Goal: Find contact information: Find contact information

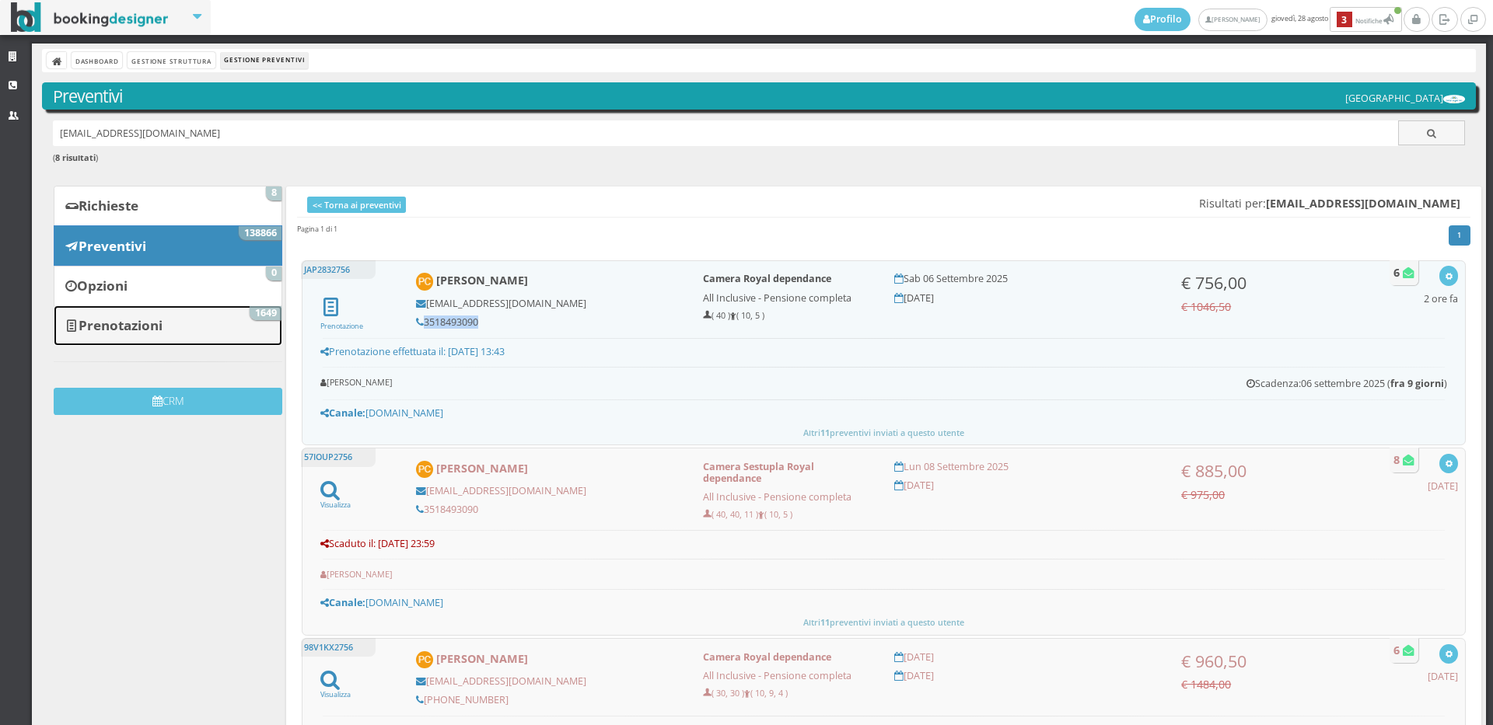
click at [161, 328] on b "Prenotazioni" at bounding box center [121, 325] width 84 height 18
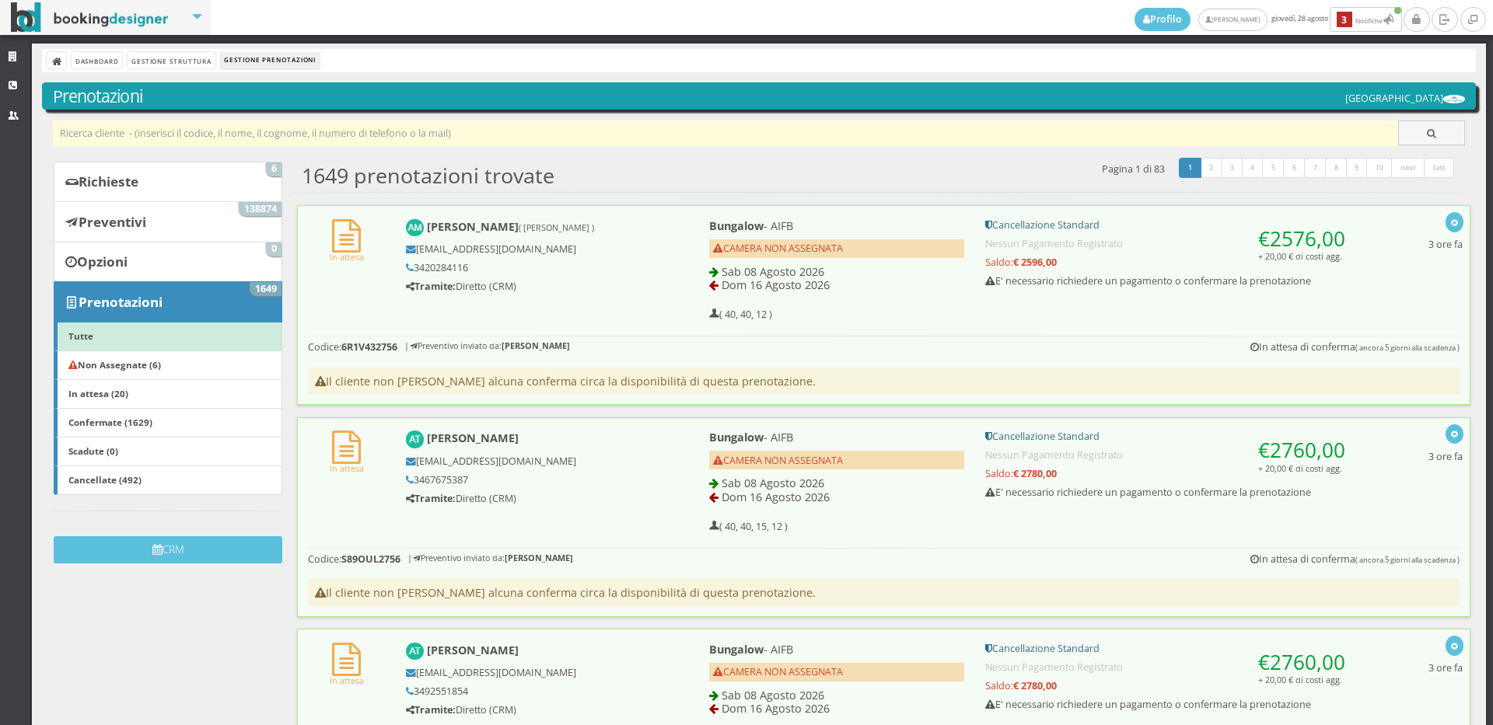
click at [369, 135] on input "text" at bounding box center [726, 134] width 1346 height 26
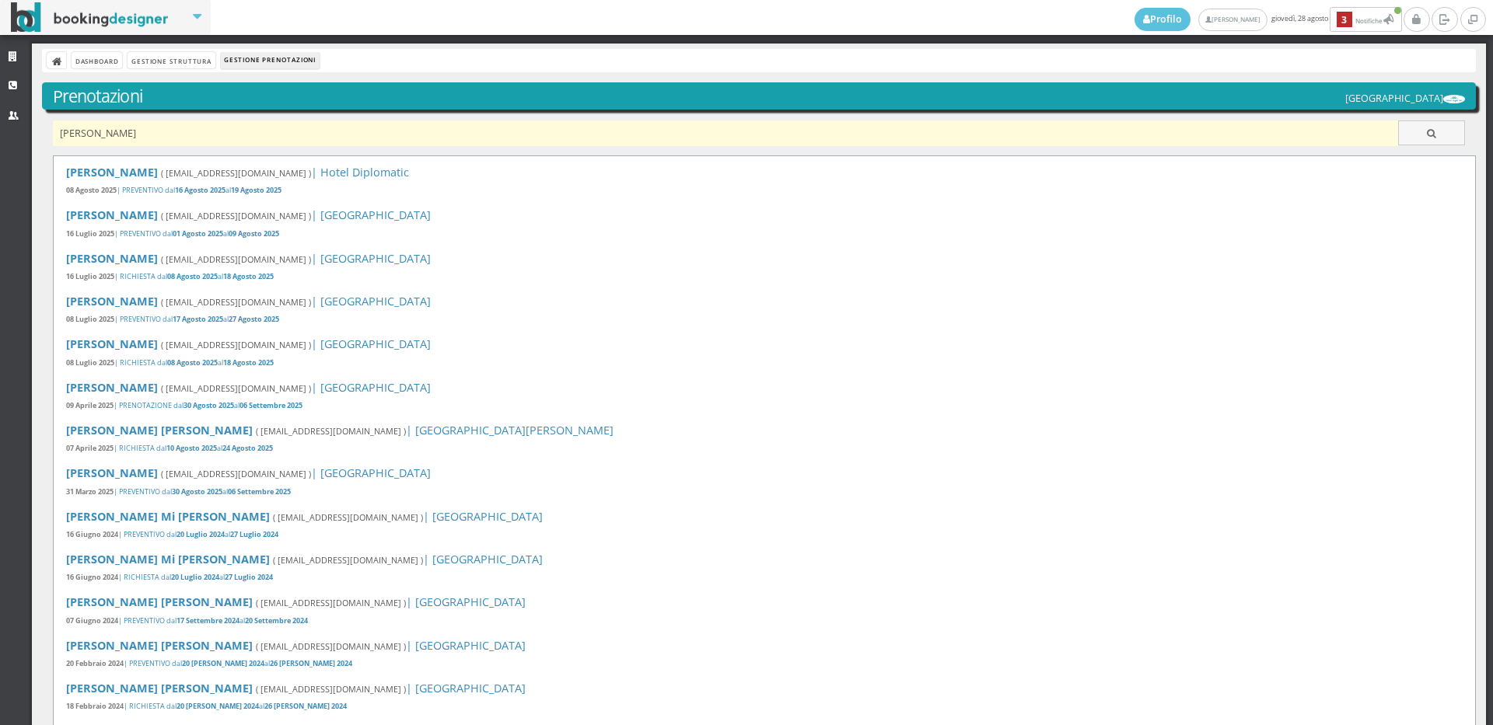
type input "baratto giovanni"
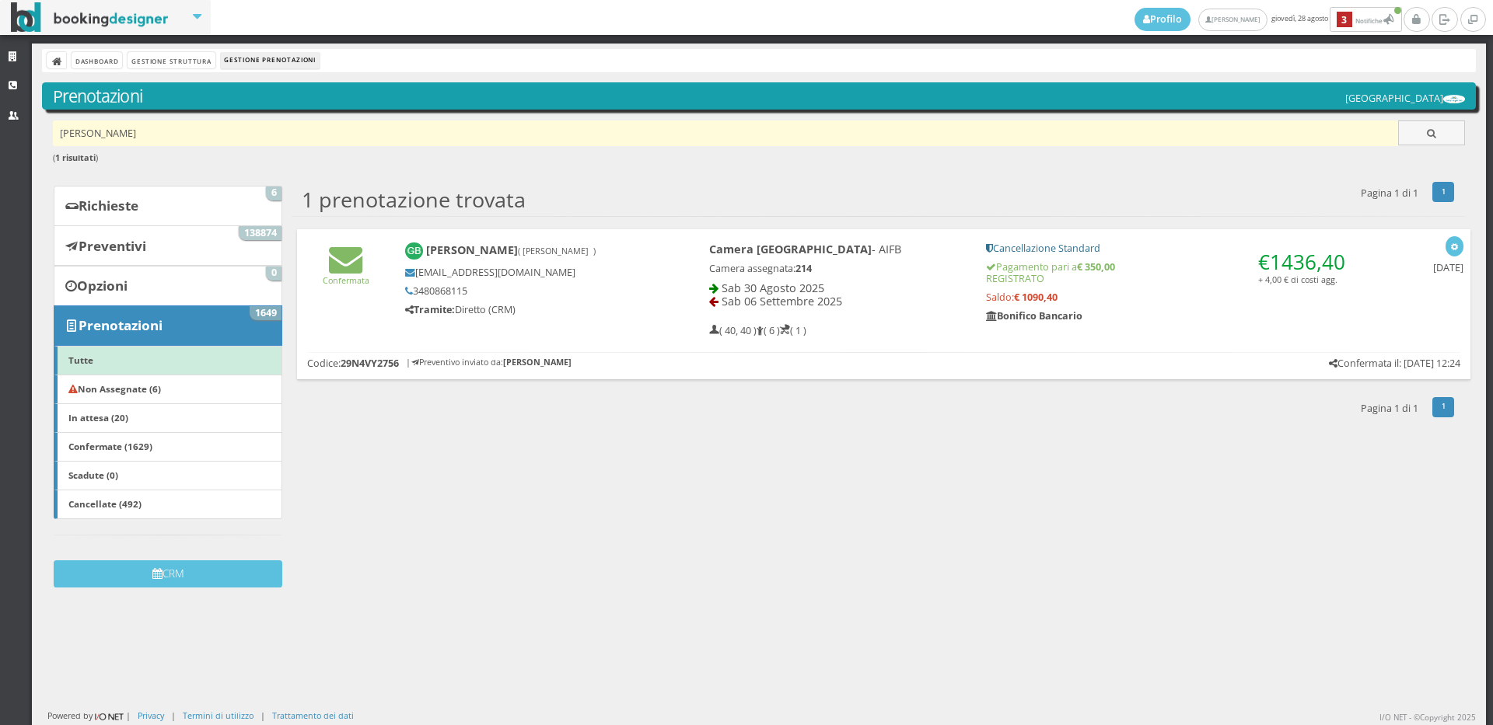
click at [160, 130] on input "[PERSON_NAME]" at bounding box center [726, 134] width 1346 height 26
click at [160, 130] on input "baratto giovanni" at bounding box center [726, 134] width 1346 height 26
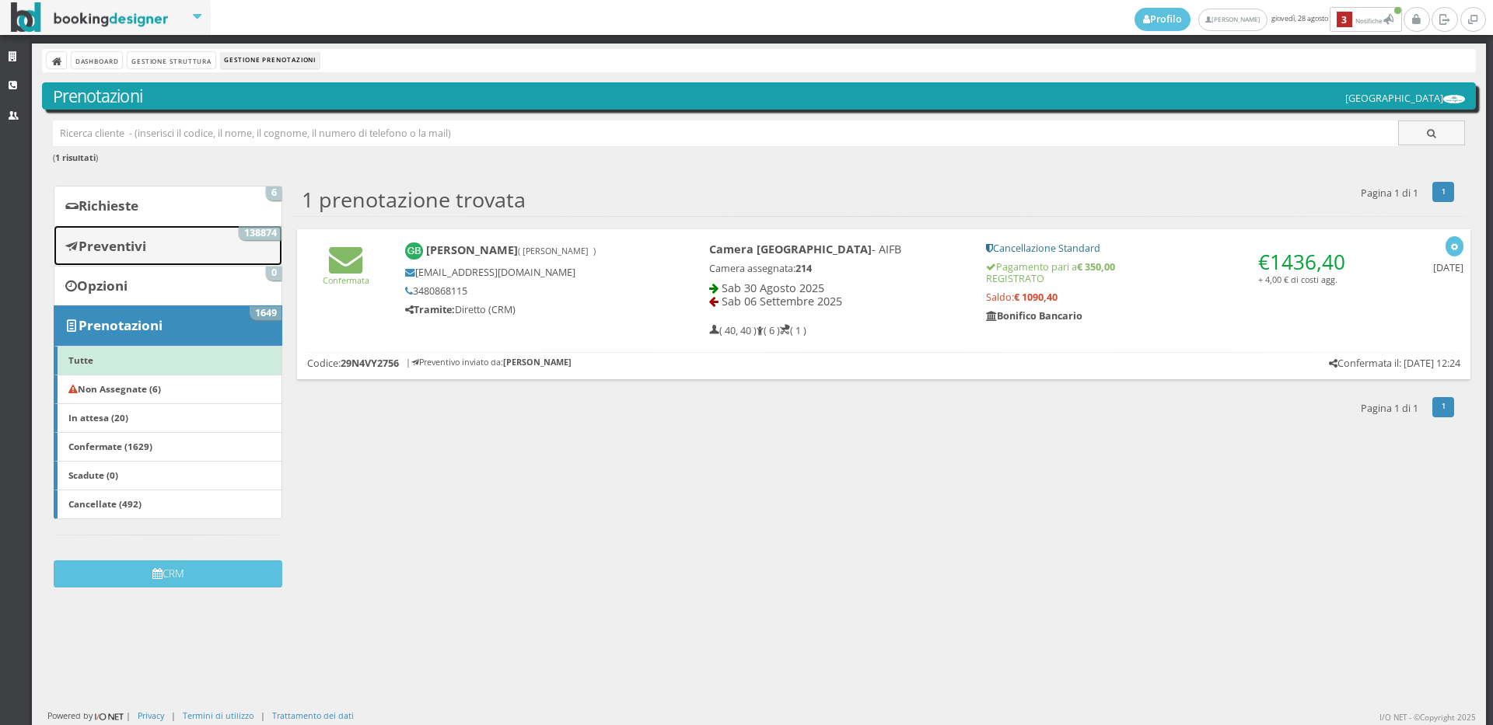
click at [164, 248] on link "Preventivi 138874" at bounding box center [168, 246] width 229 height 40
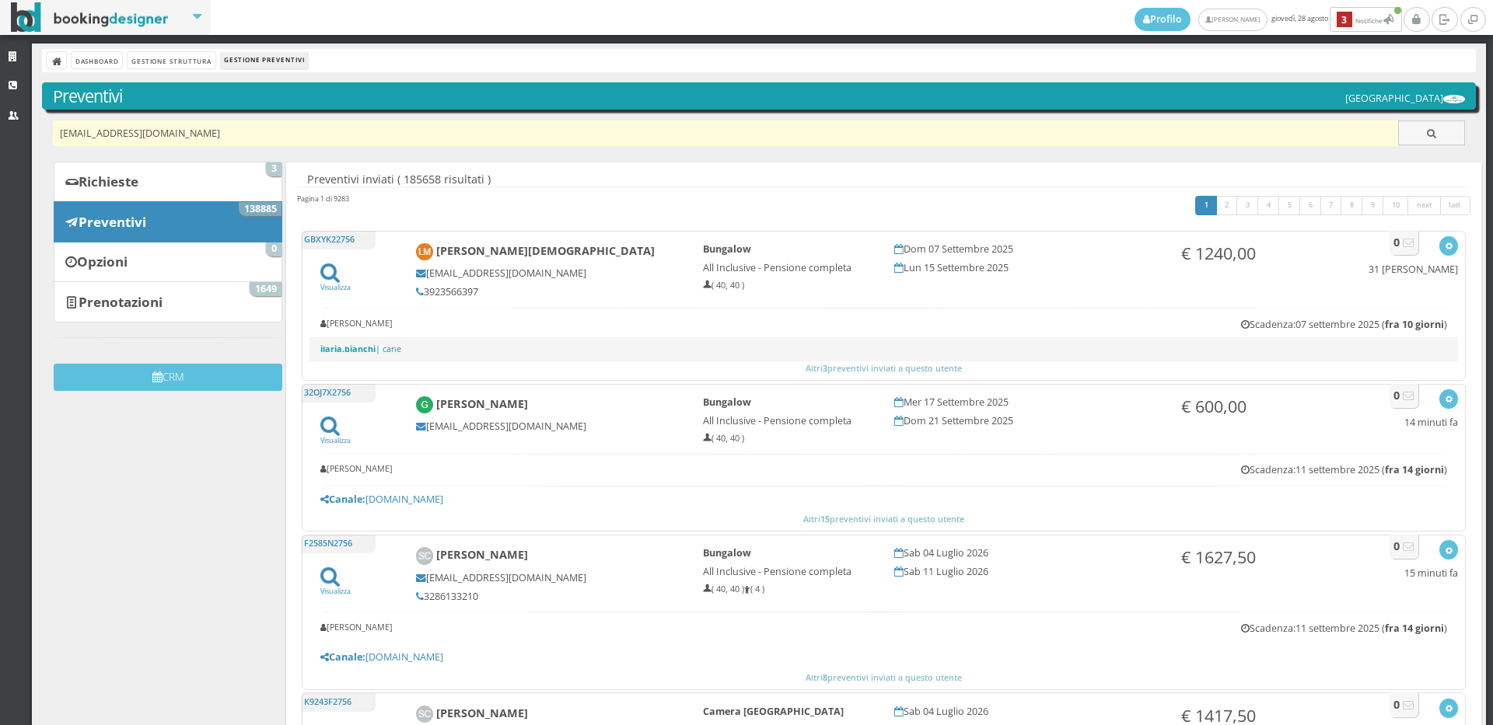
type input "piera.lucchini64@gmail.com"
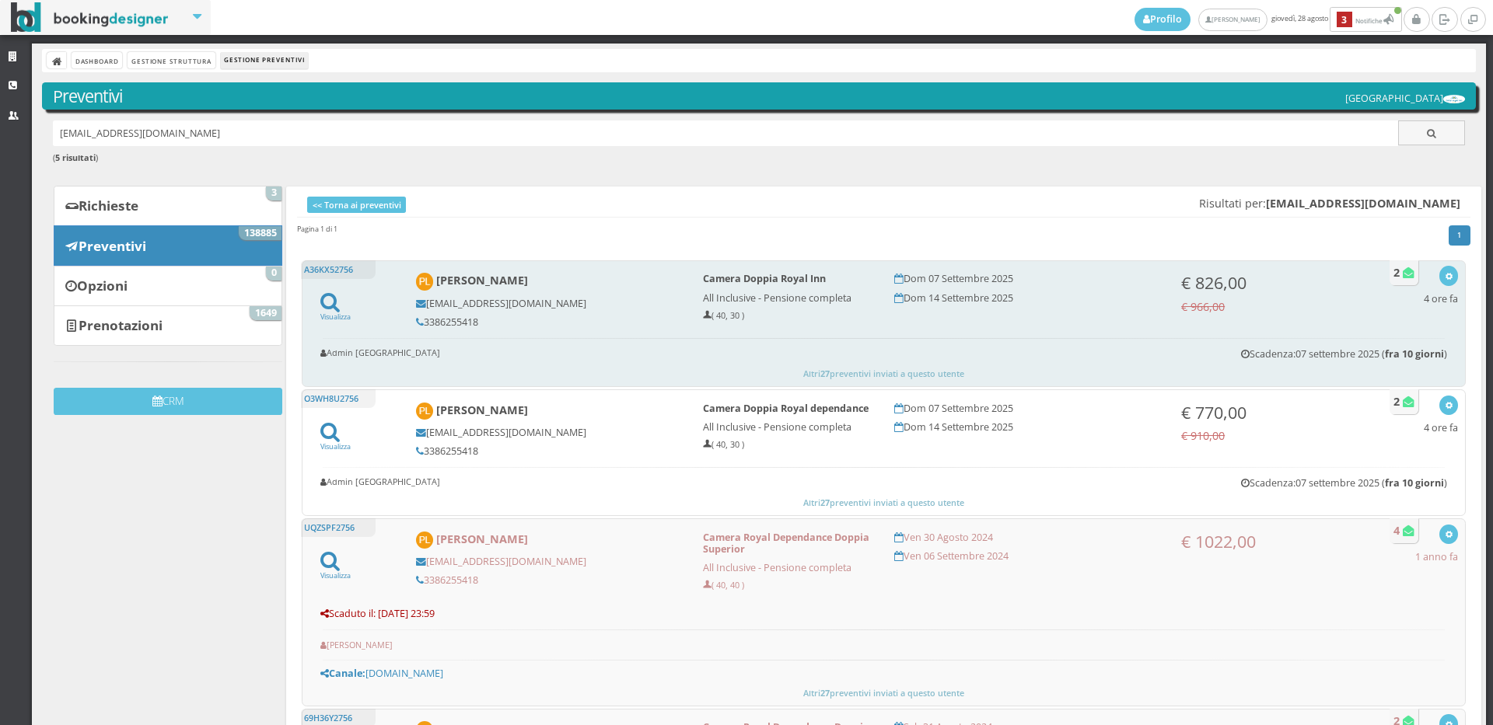
click at [478, 317] on h5 "3386255418" at bounding box center [549, 322] width 266 height 12
copy div "3386255418"
click at [1445, 280] on icon "button" at bounding box center [1449, 277] width 9 height 9
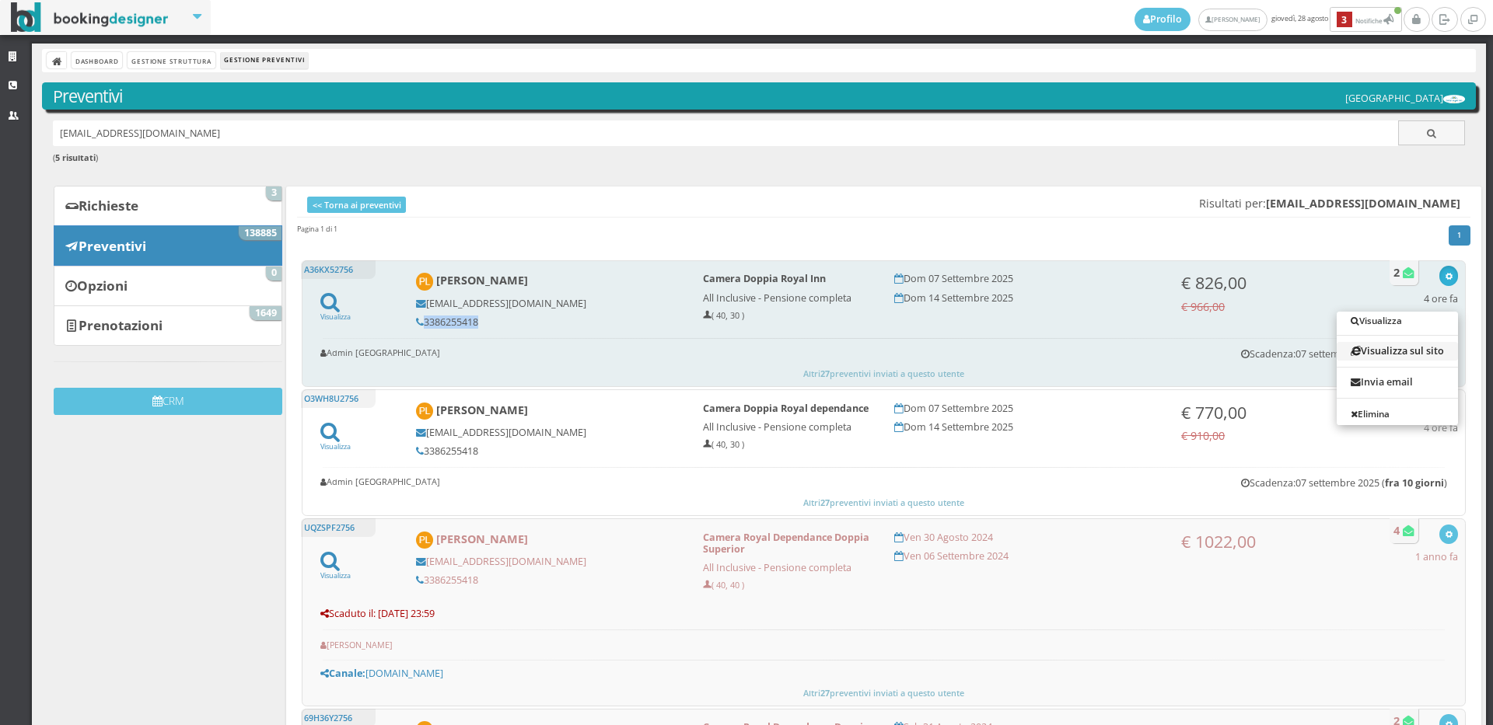
click at [1371, 351] on link "Visualizza sul sito" at bounding box center [1397, 351] width 121 height 18
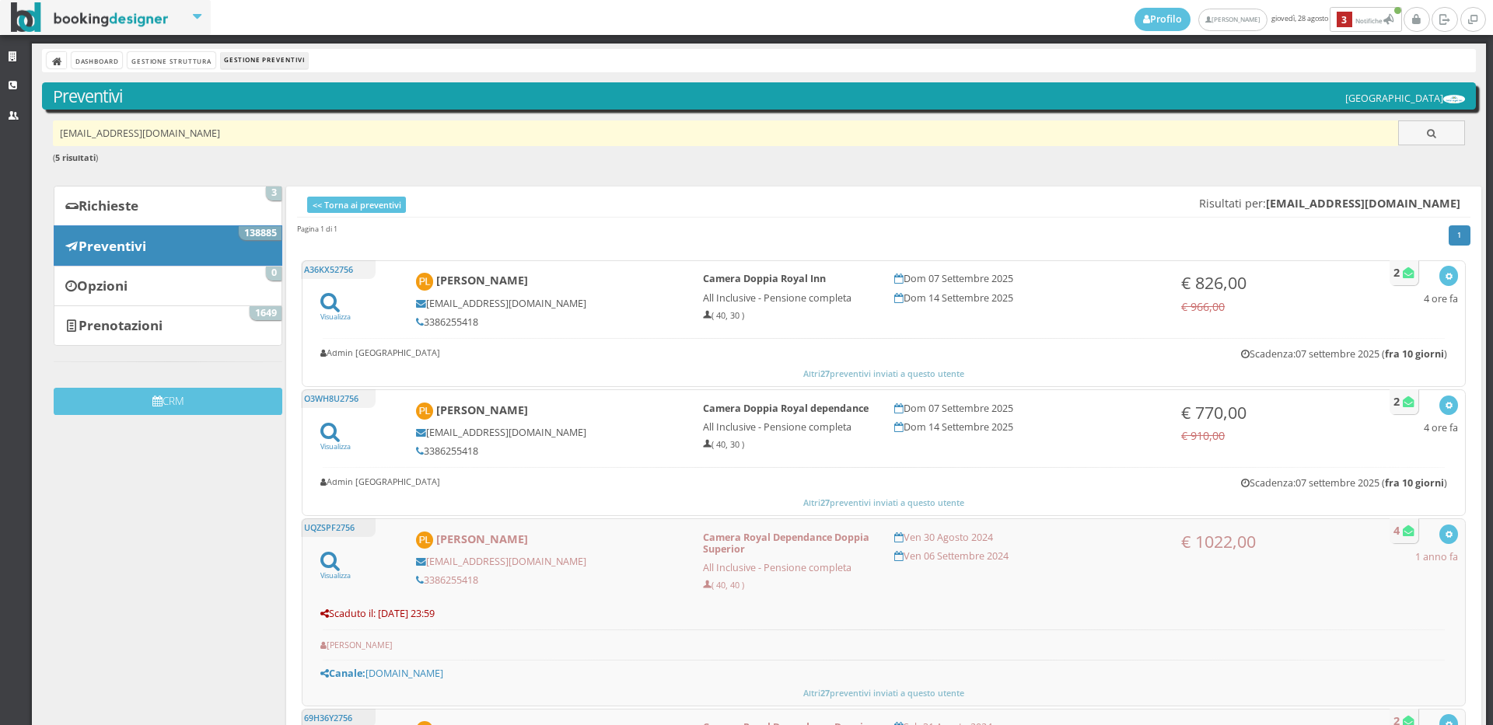
click at [225, 138] on input "piera.lucchini64@gmail.com" at bounding box center [726, 134] width 1346 height 26
click at [224, 138] on input "piera.lucchini64@gmail.com" at bounding box center [726, 134] width 1346 height 26
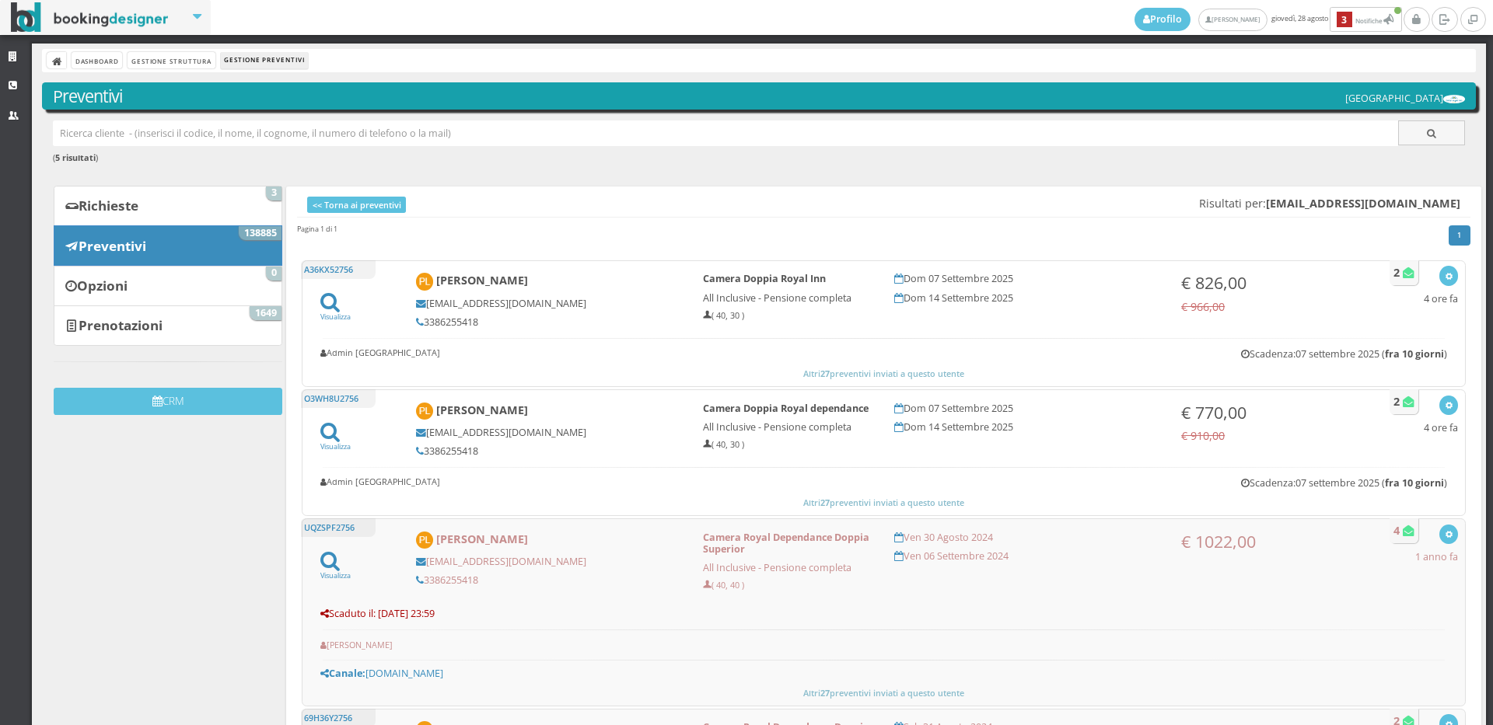
paste input "staianofrancesco777@gmail.com"
type input "staianofrancesco777@gmail.com"
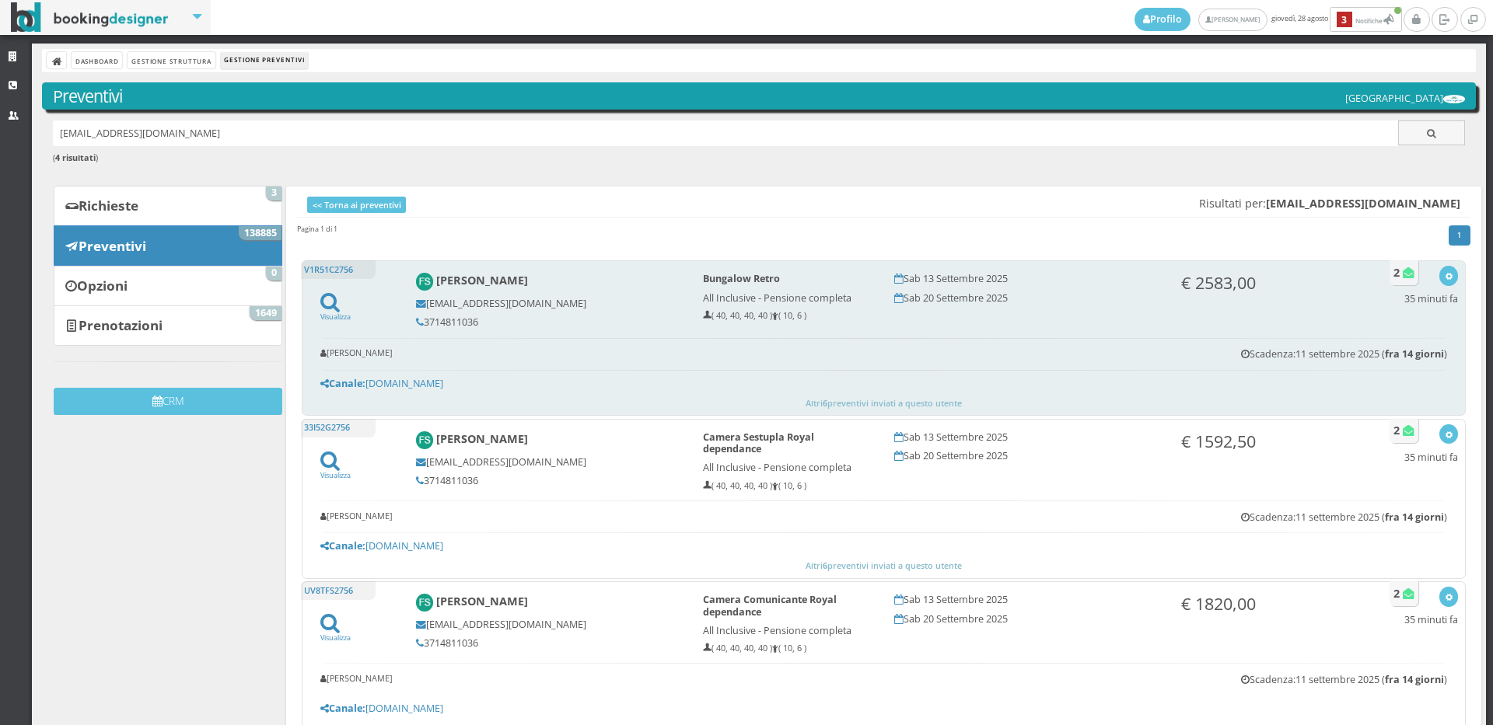
click at [483, 315] on div "[PERSON_NAME] [EMAIL_ADDRESS][DOMAIN_NAME] 3714811036" at bounding box center [548, 300] width 287 height 69
click at [483, 316] on div "[PERSON_NAME] [EMAIL_ADDRESS][DOMAIN_NAME] 3714811036" at bounding box center [548, 300] width 287 height 69
click at [482, 320] on h5 "3714811036" at bounding box center [549, 322] width 266 height 12
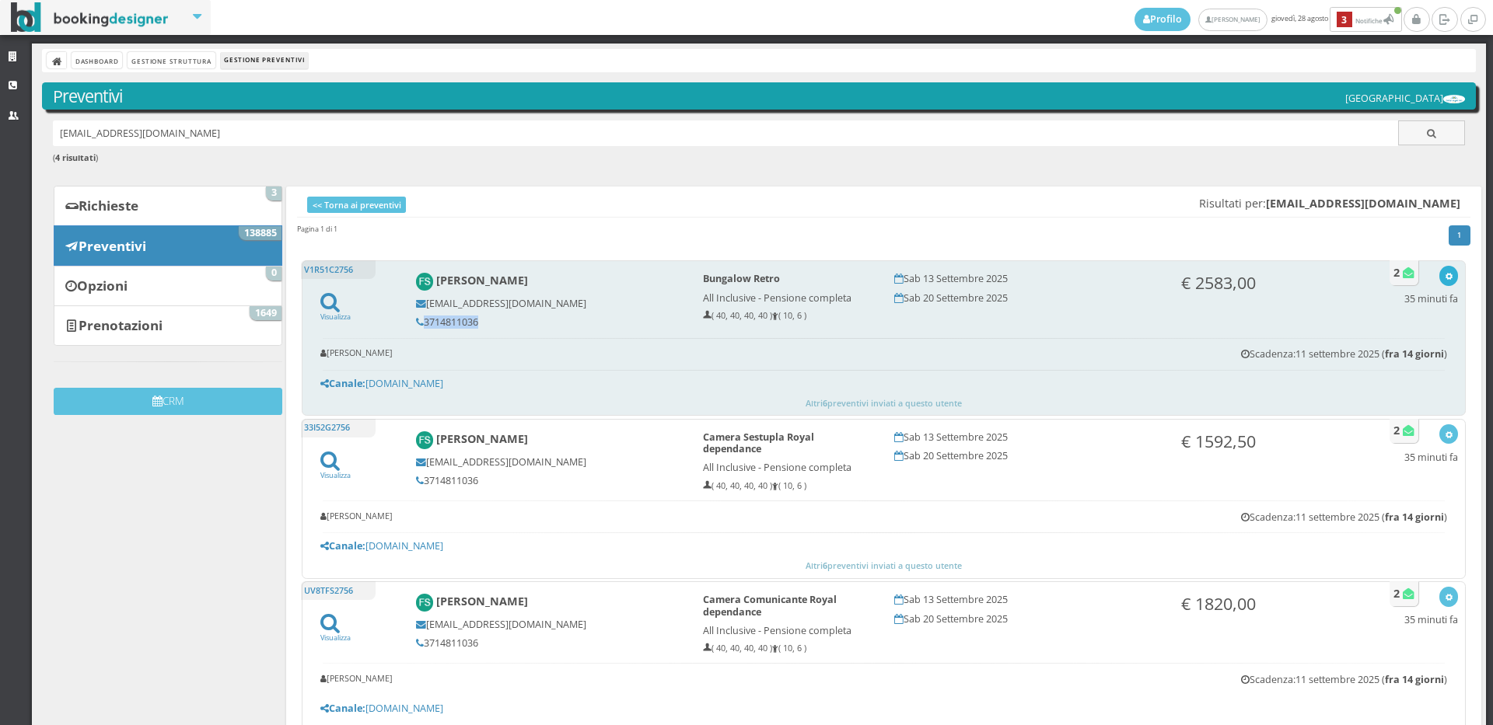
click at [1445, 276] on icon "button" at bounding box center [1449, 277] width 9 height 9
click at [1411, 346] on link "Visualizza sul sito" at bounding box center [1397, 351] width 121 height 18
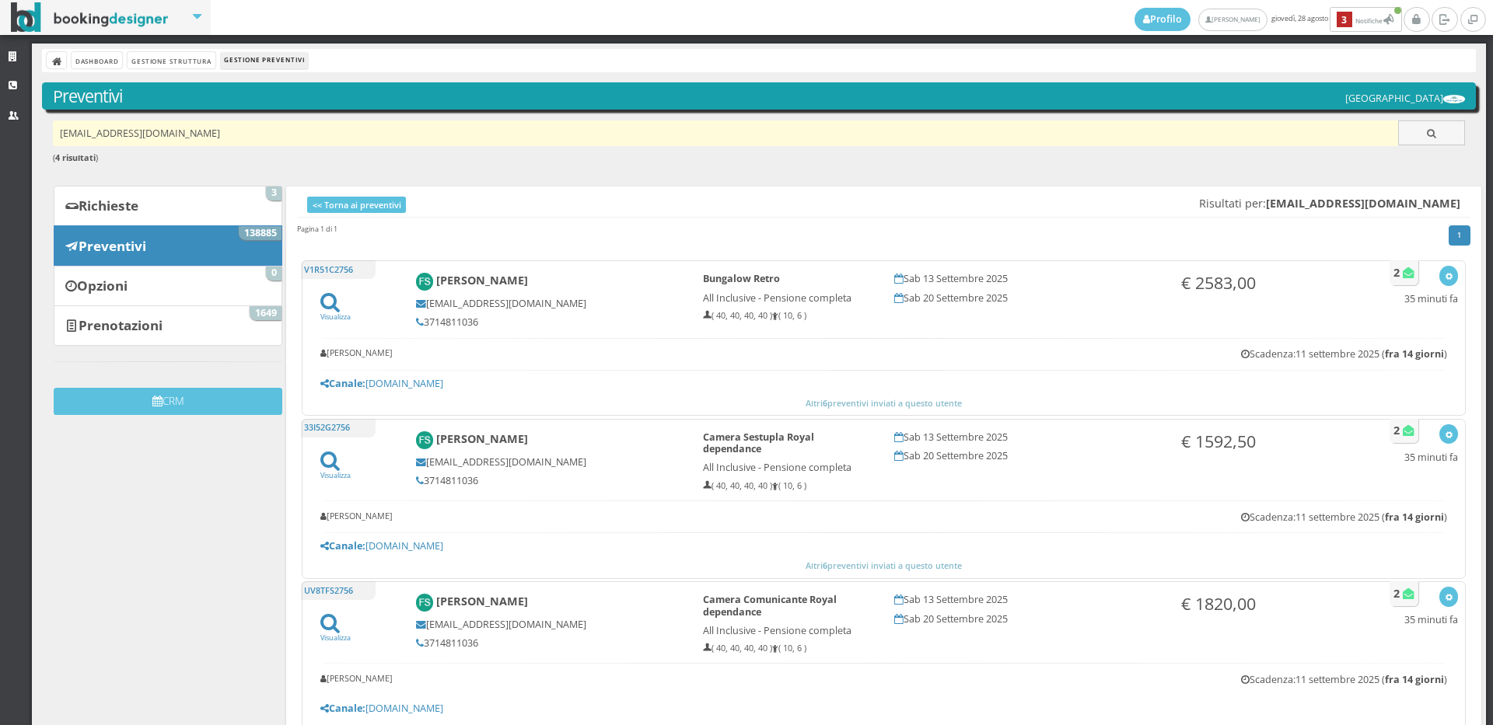
click at [264, 128] on input "staianofrancesco777@gmail.com" at bounding box center [726, 134] width 1346 height 26
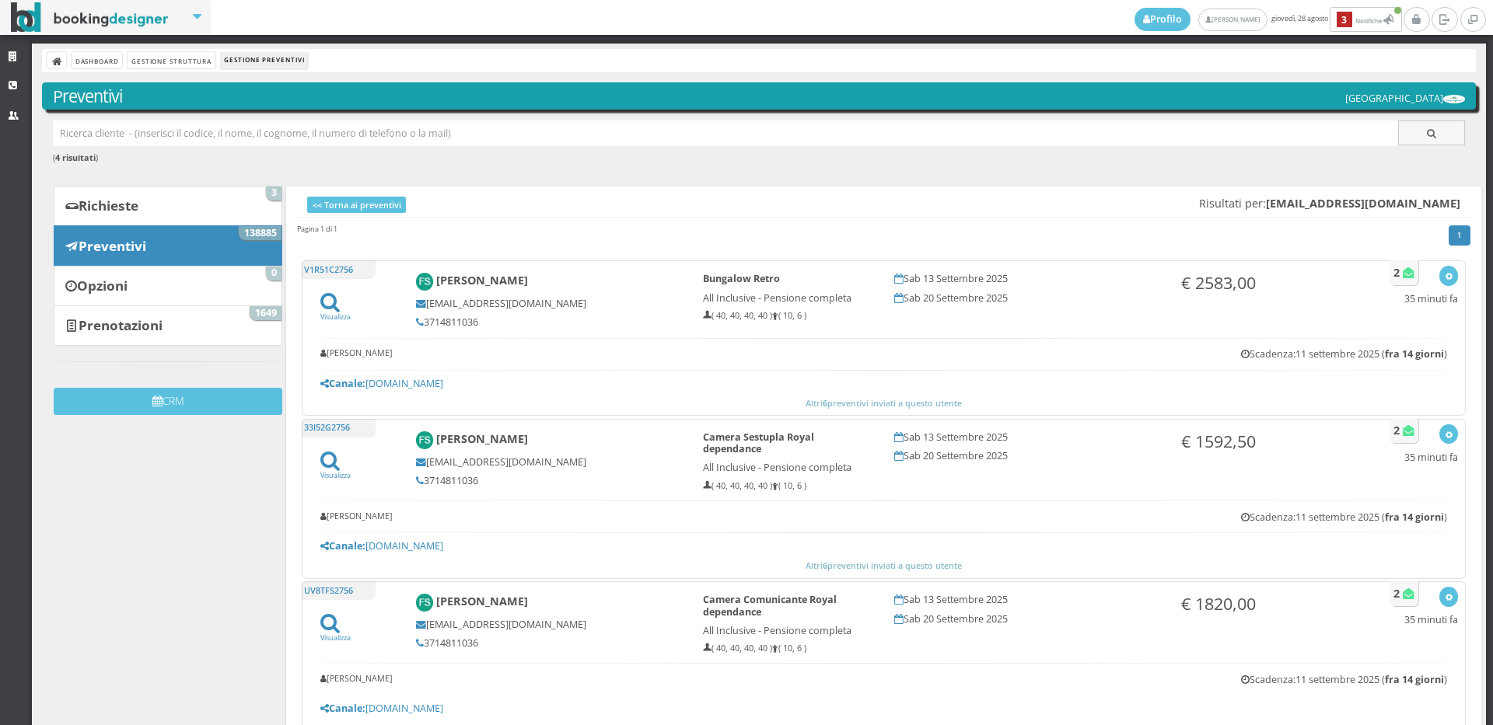
paste input "[PERSON_NAME][EMAIL_ADDRESS][DOMAIN_NAME]"
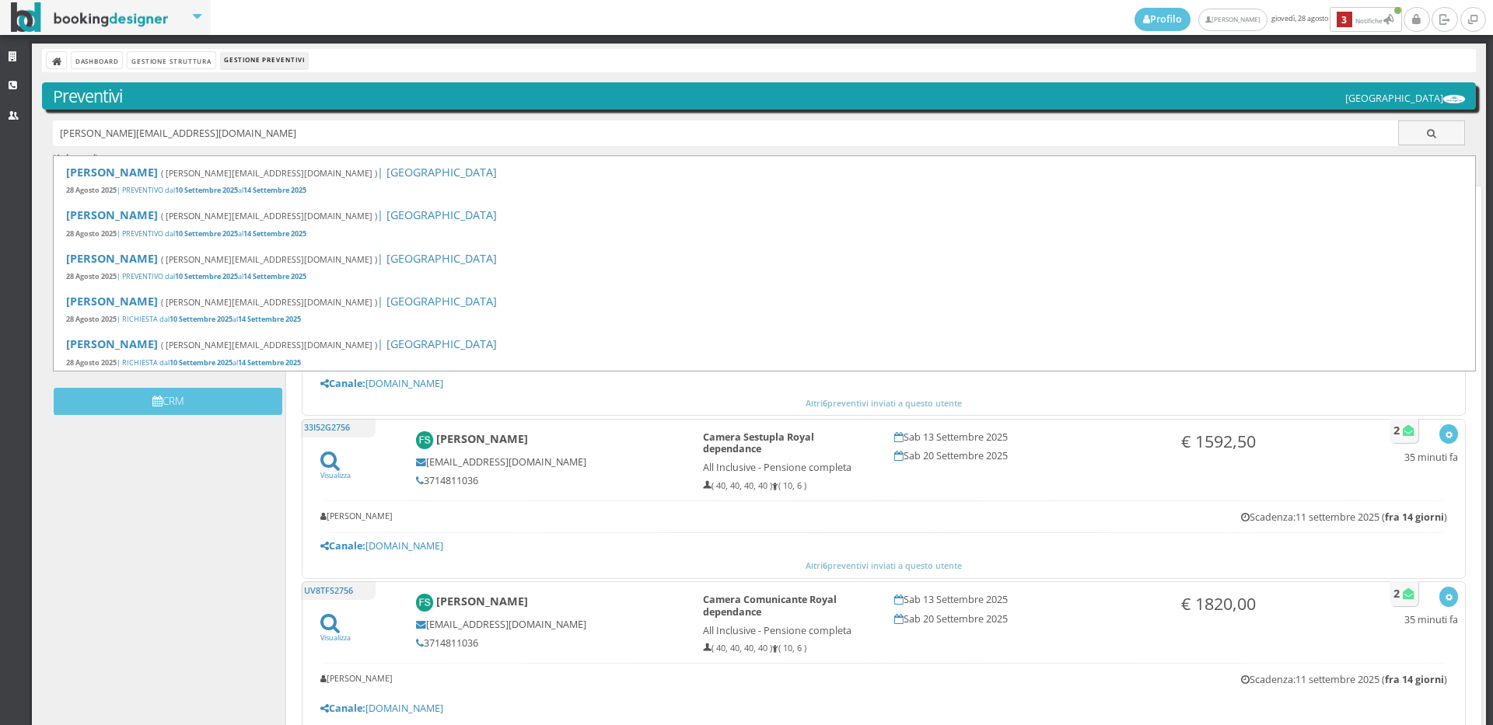
type input "[PERSON_NAME][EMAIL_ADDRESS][DOMAIN_NAME]"
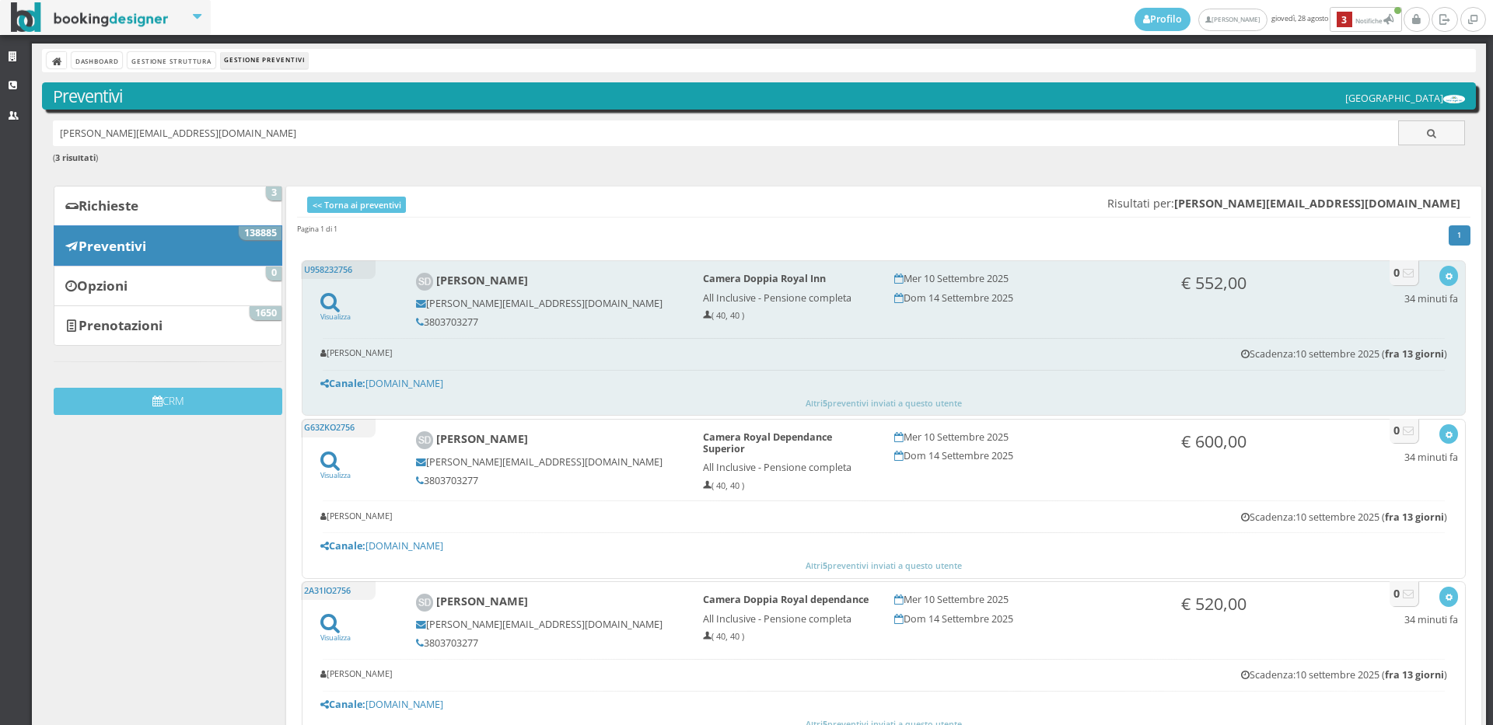
click at [475, 323] on h5 "3803703277" at bounding box center [549, 322] width 266 height 12
click at [476, 320] on h5 "3803703277" at bounding box center [549, 322] width 266 height 12
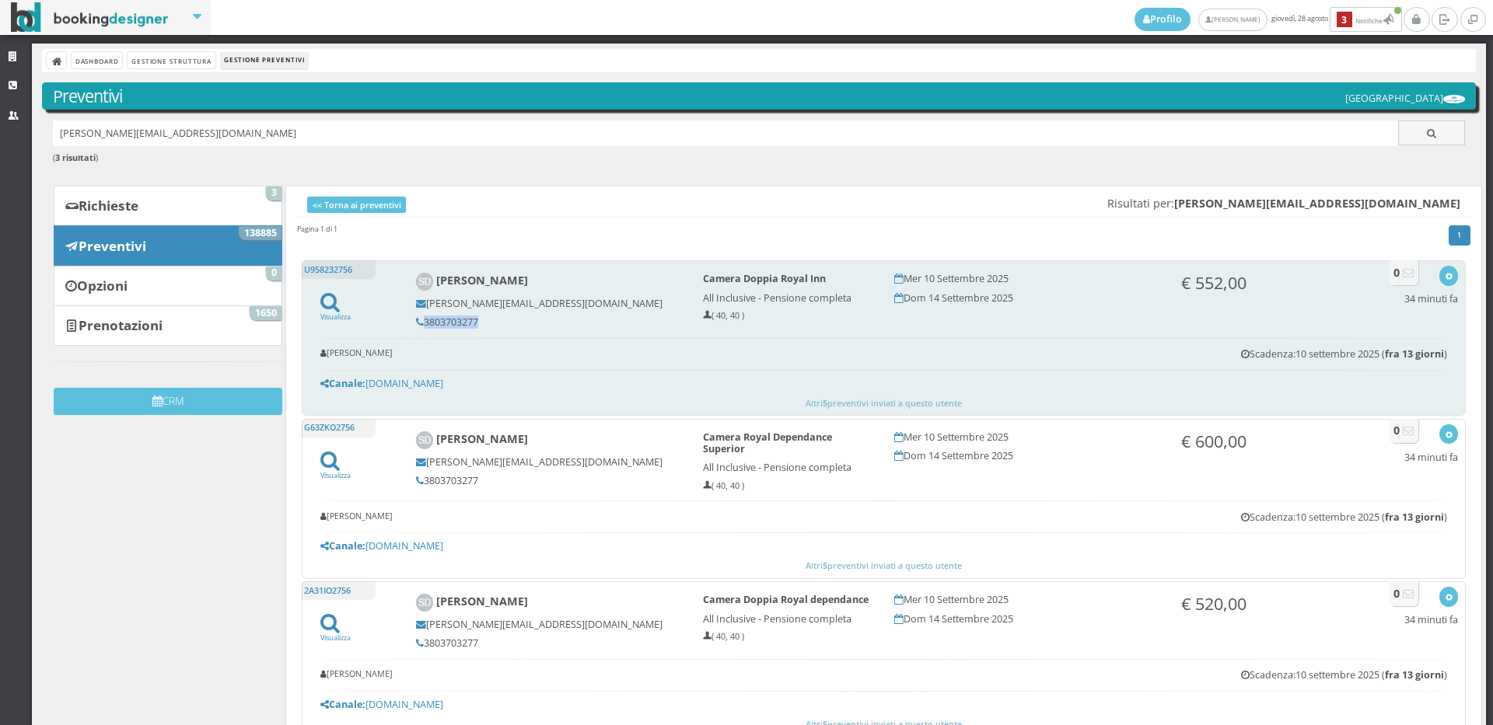
click at [476, 320] on h5 "3803703277" at bounding box center [549, 322] width 266 height 12
click at [1445, 273] on icon "button" at bounding box center [1449, 277] width 9 height 9
click at [1386, 354] on link "Visualizza sul sito" at bounding box center [1397, 351] width 121 height 18
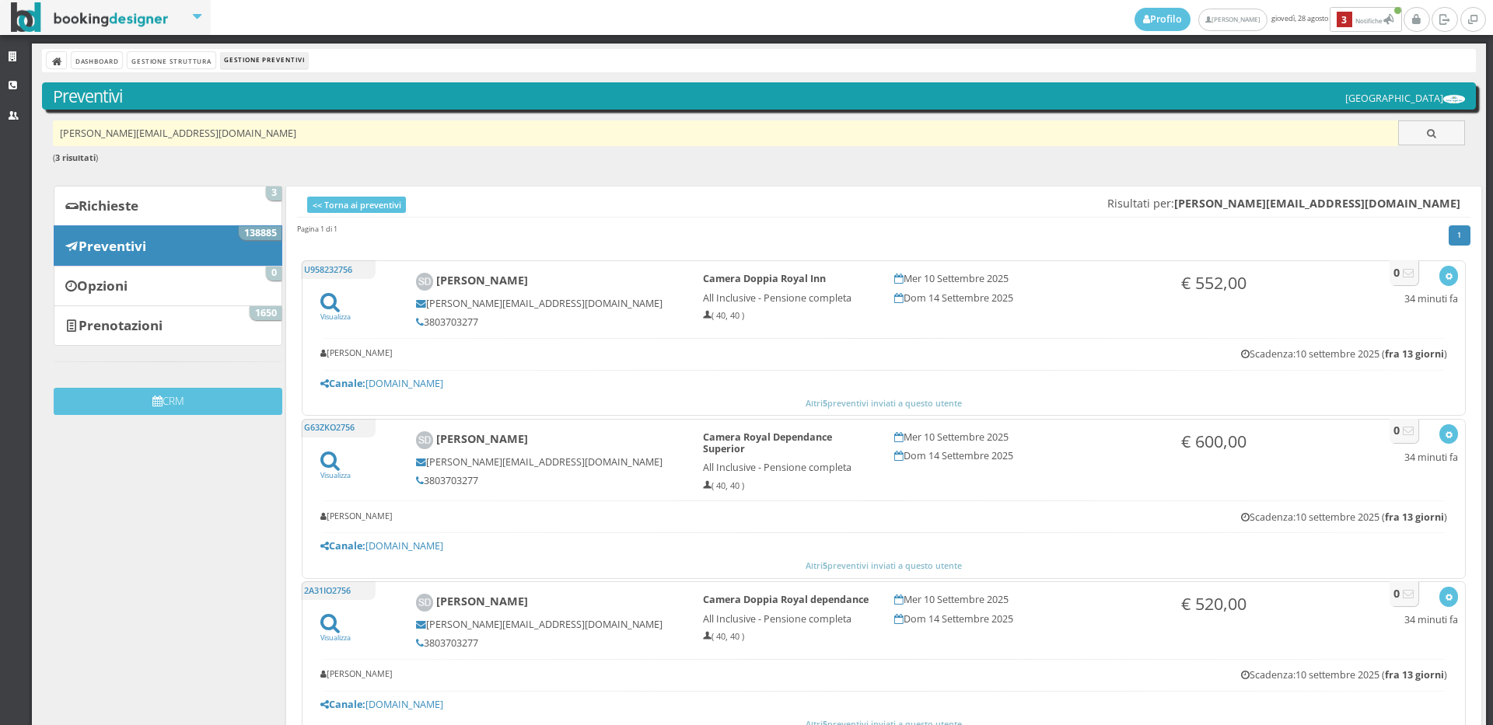
click at [245, 138] on input "serafina.dicarlo65@gmail.com" at bounding box center [726, 134] width 1346 height 26
paste input "caterina.gugliandolo@hotmail.it"
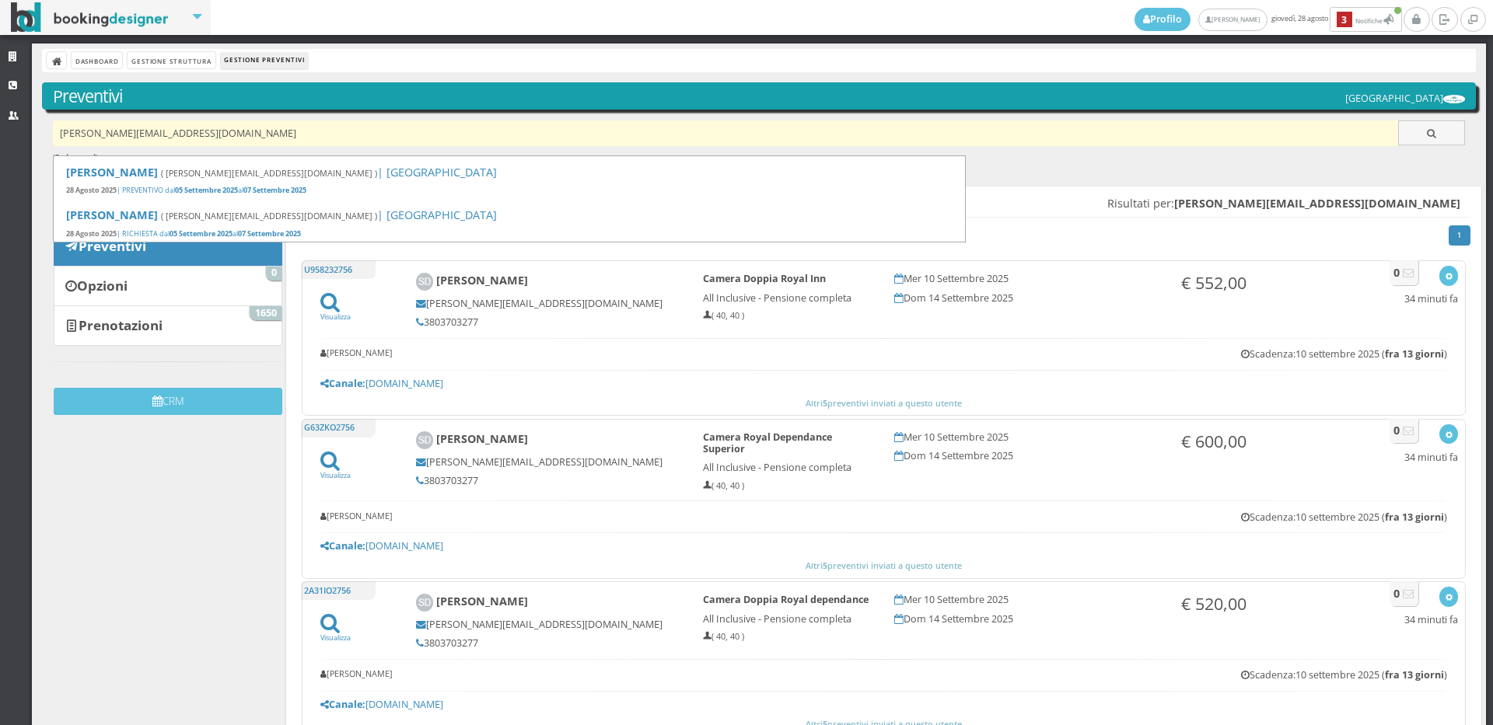
type input "caterina.gugliandolo@hotmail.it"
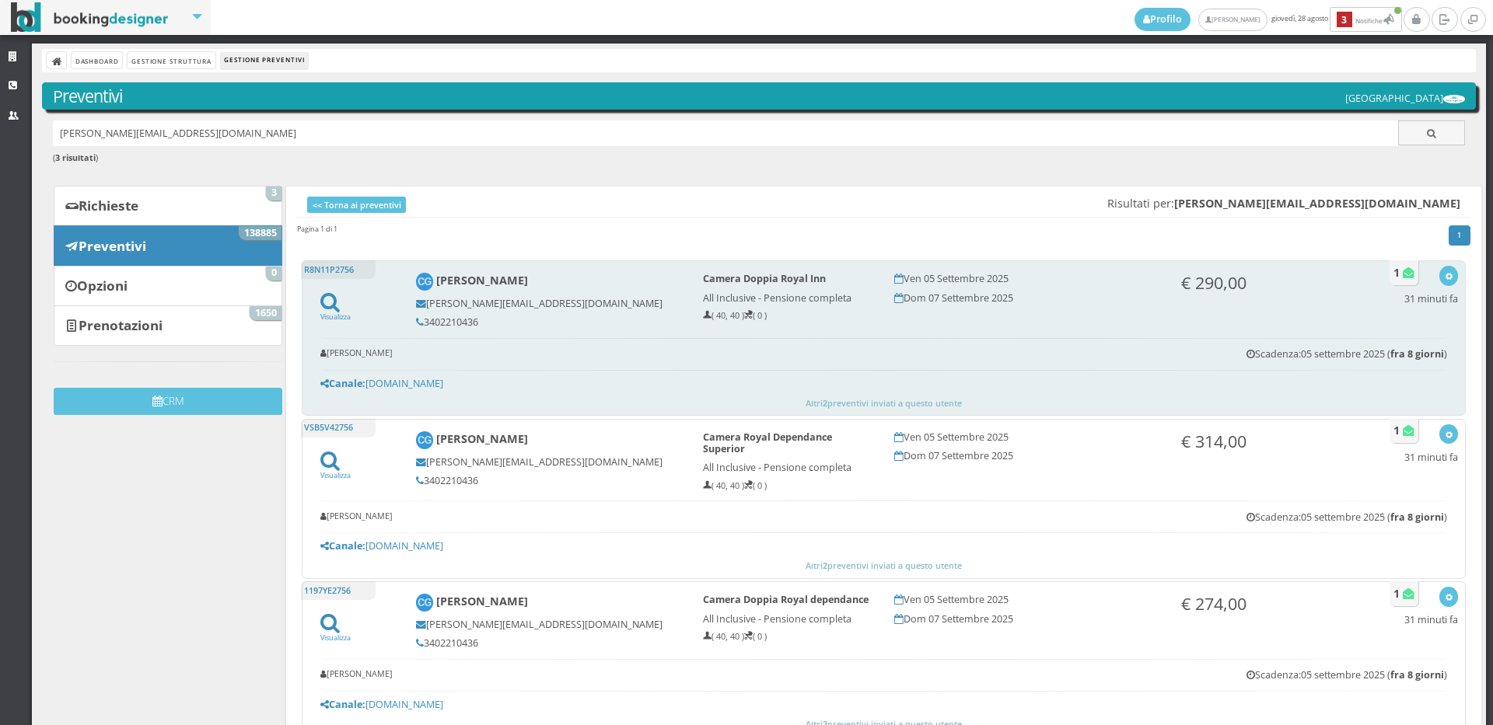
click at [478, 320] on h5 "3402210436" at bounding box center [549, 322] width 266 height 12
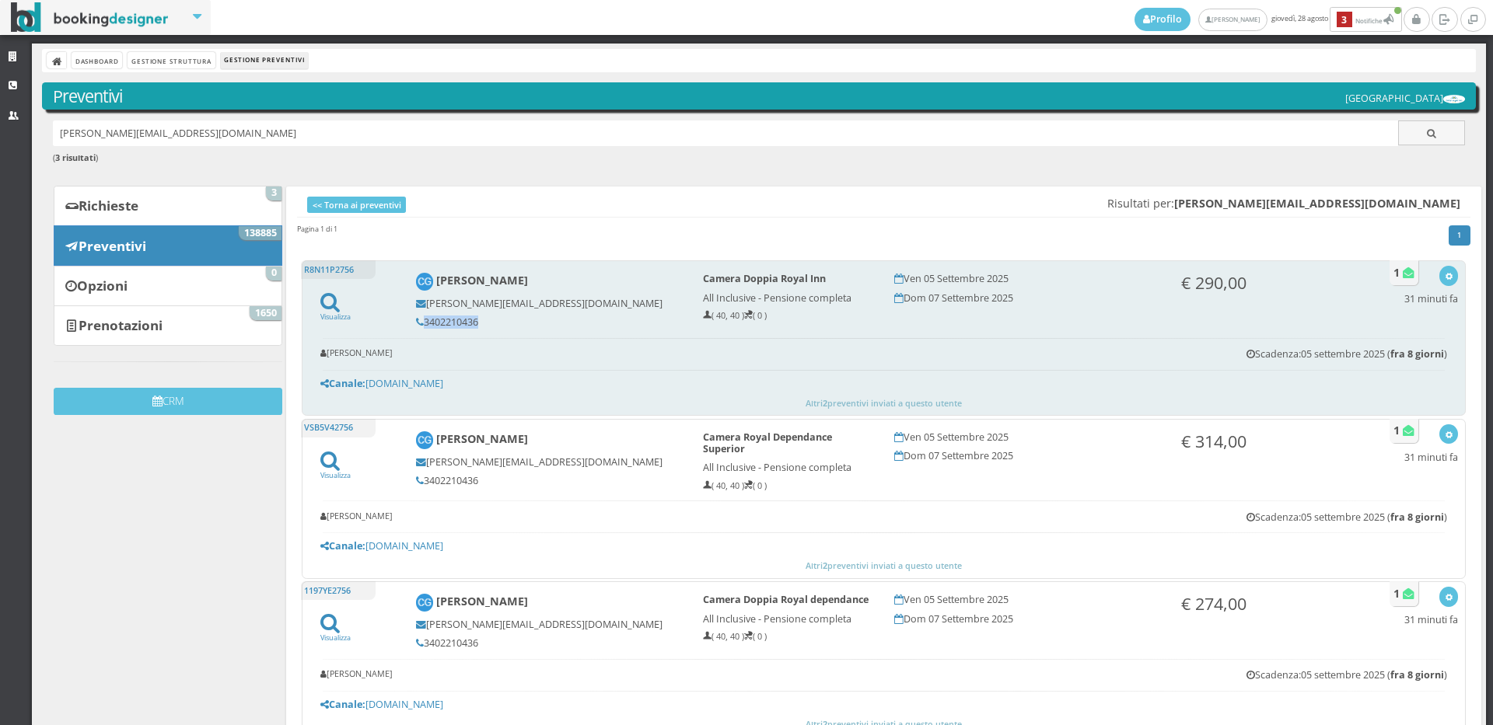
click at [478, 320] on h5 "3402210436" at bounding box center [549, 322] width 266 height 12
click at [441, 320] on h5 "3402210436" at bounding box center [549, 322] width 266 height 12
click at [481, 321] on h5 "3402210436" at bounding box center [549, 322] width 266 height 12
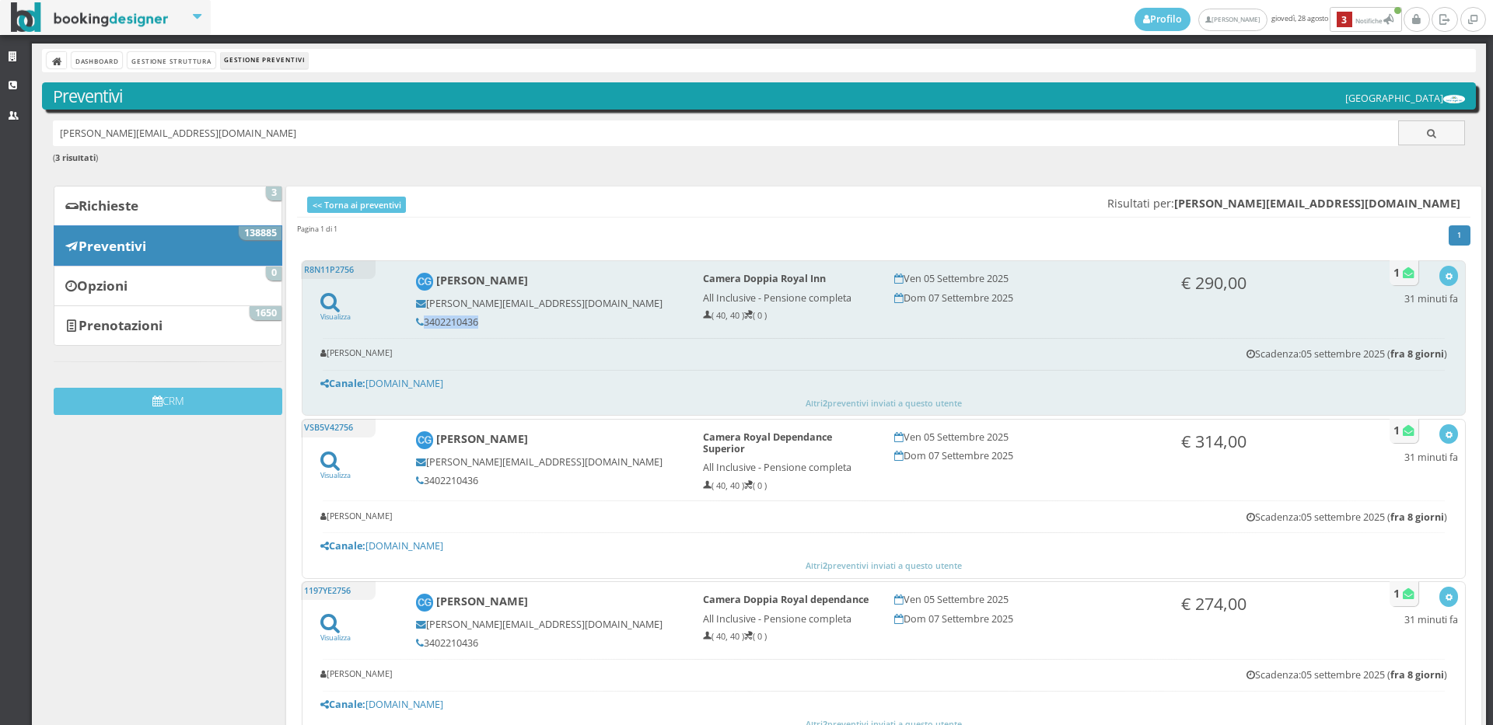
copy div "3402210436"
click at [1439, 275] on button "button" at bounding box center [1448, 275] width 18 height 19
click at [1375, 348] on link "Visualizza sul sito" at bounding box center [1397, 351] width 121 height 18
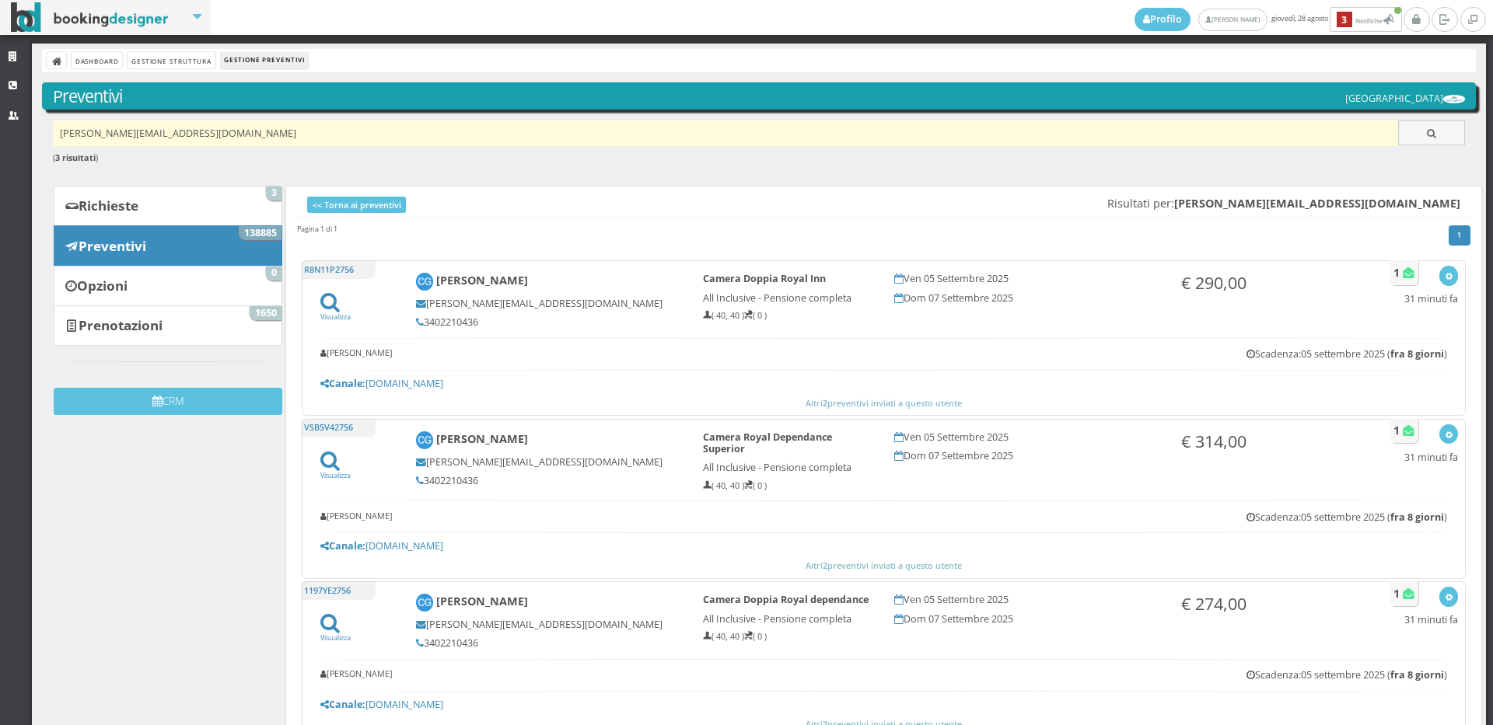
click at [241, 131] on input "caterina.gugliandolo@hotmail.it" at bounding box center [726, 134] width 1346 height 26
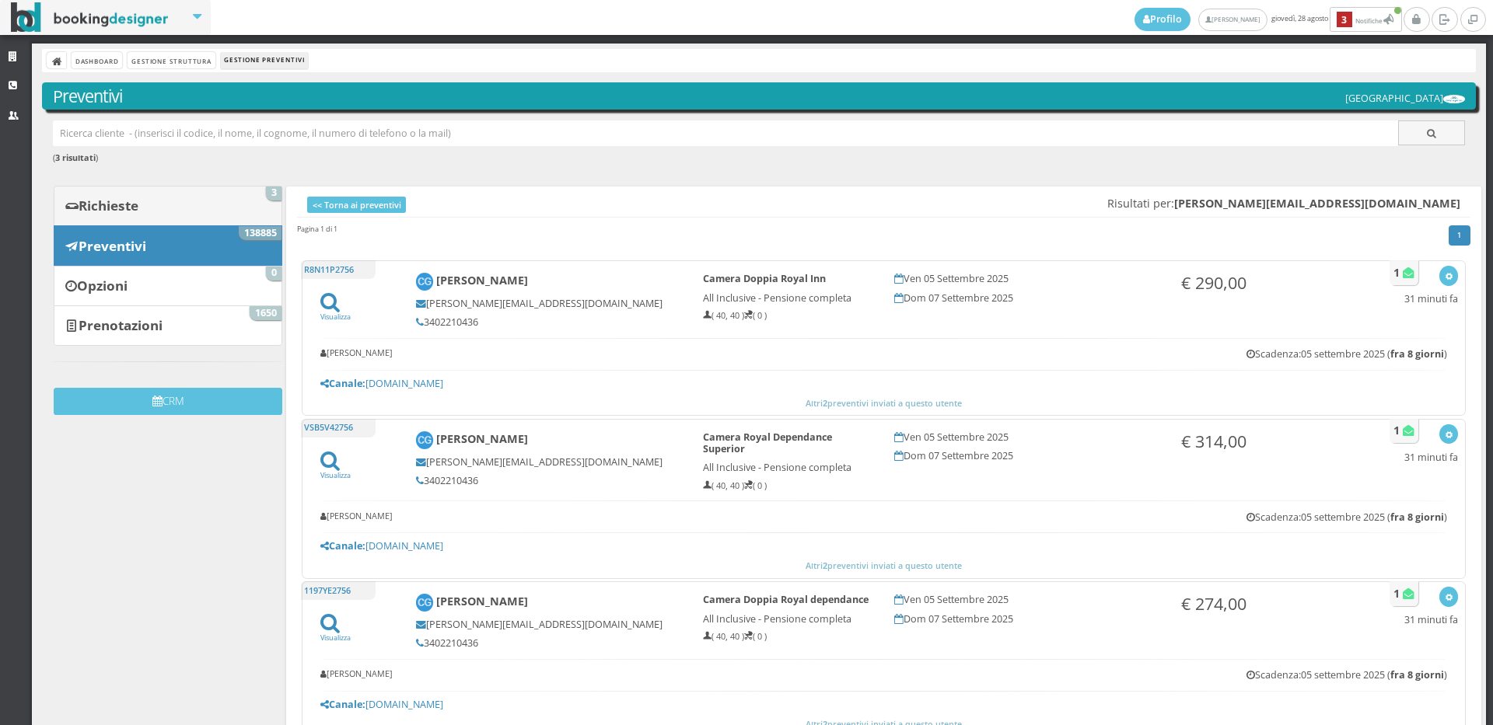
paste input "[EMAIL_ADDRESS][DOMAIN_NAME]"
type input "[EMAIL_ADDRESS][DOMAIN_NAME]"
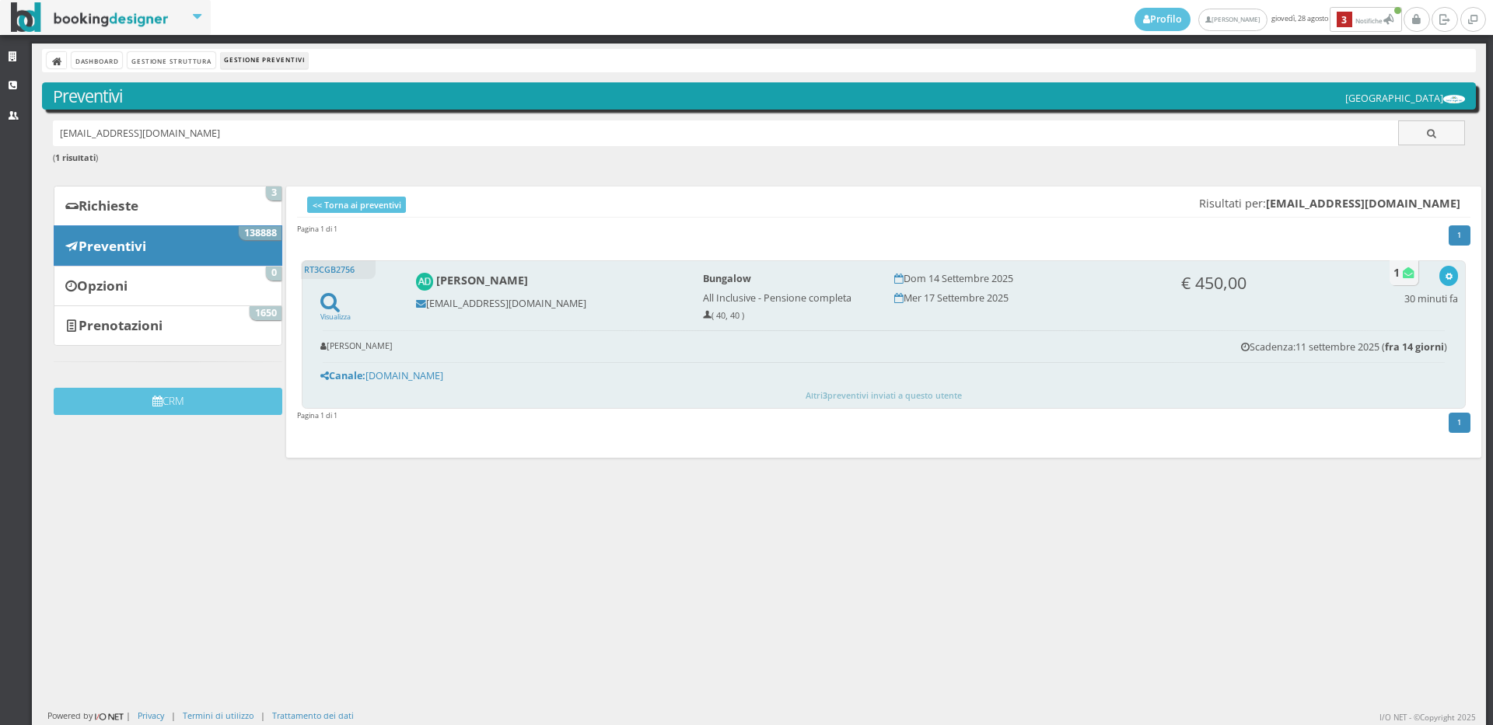
click at [1445, 276] on icon "button" at bounding box center [1449, 277] width 9 height 9
click at [1390, 355] on link "Visualizza sul sito" at bounding box center [1397, 351] width 121 height 18
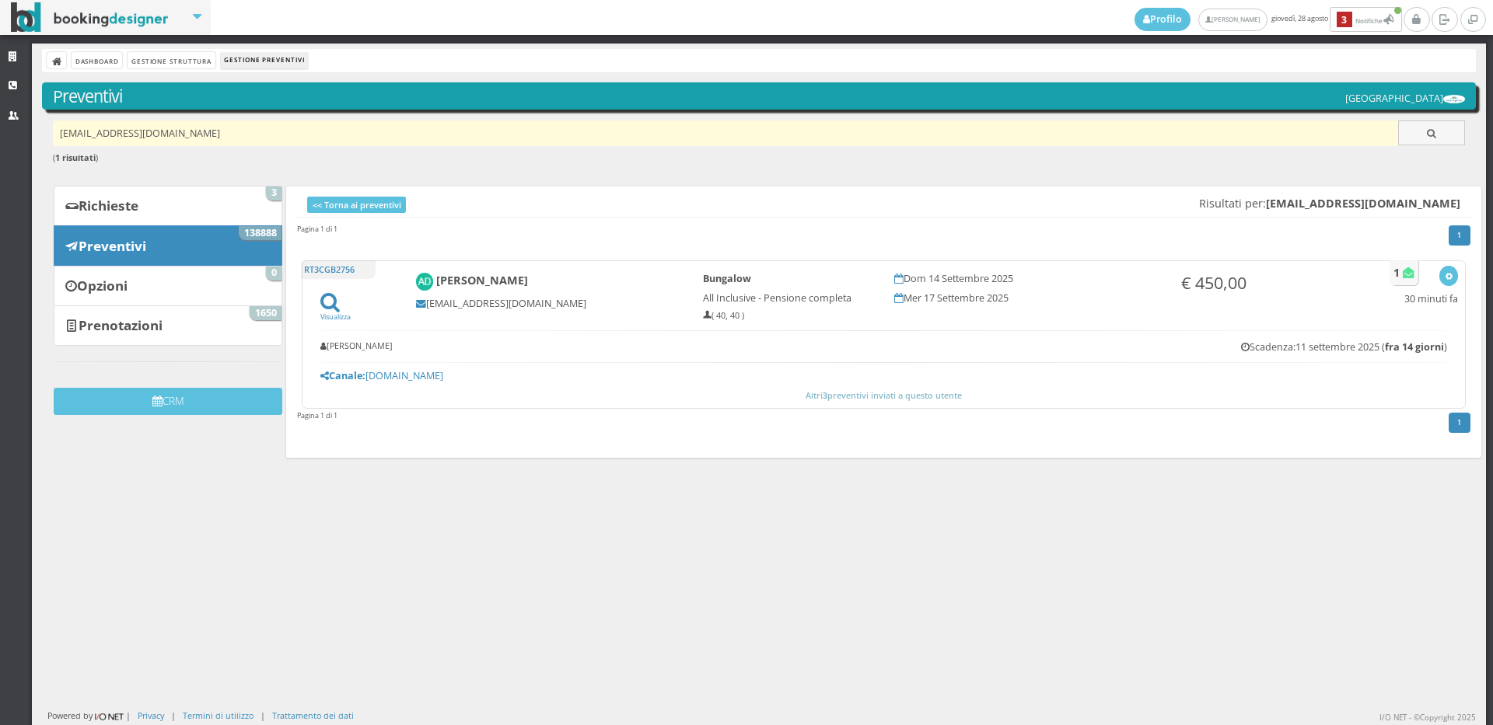
click at [292, 136] on input "[EMAIL_ADDRESS][DOMAIN_NAME]" at bounding box center [726, 134] width 1346 height 26
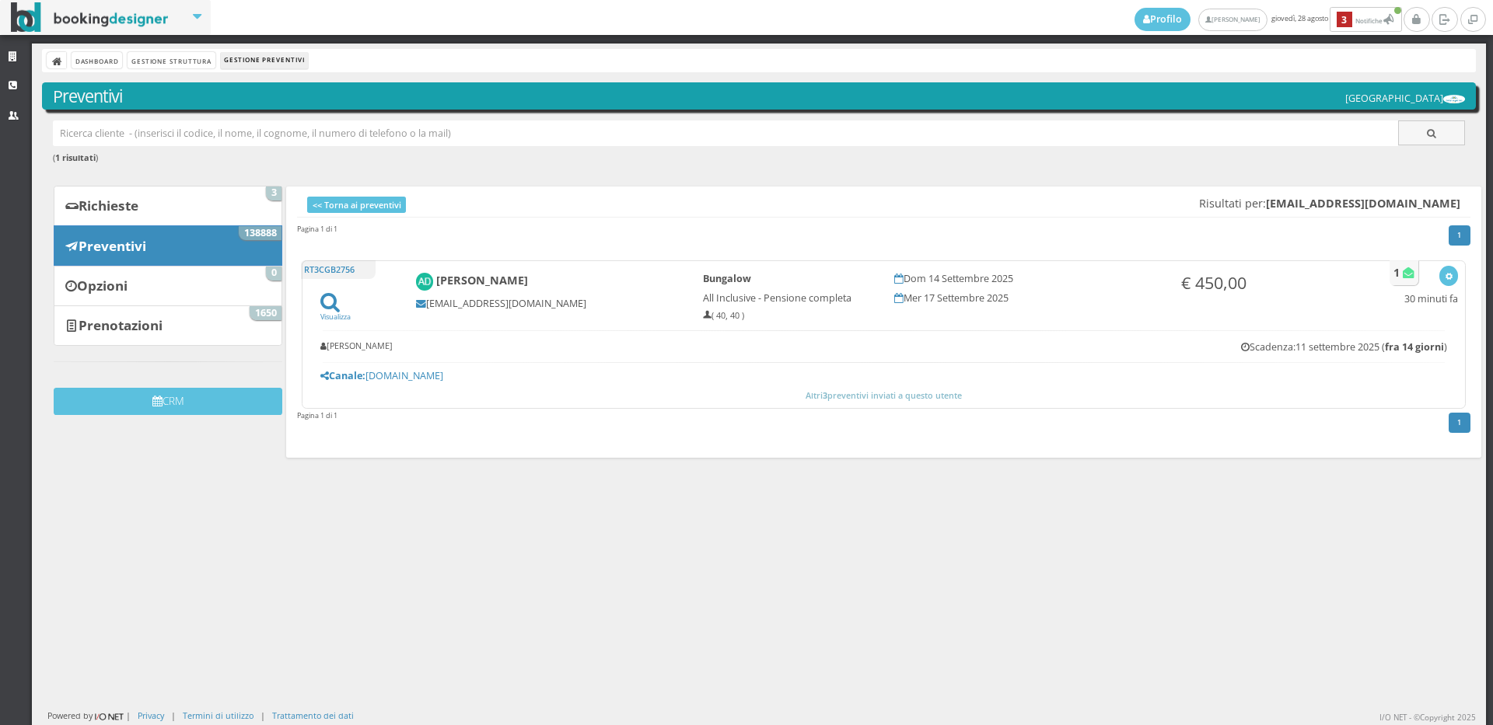
paste input "[EMAIL_ADDRESS][DOMAIN_NAME]"
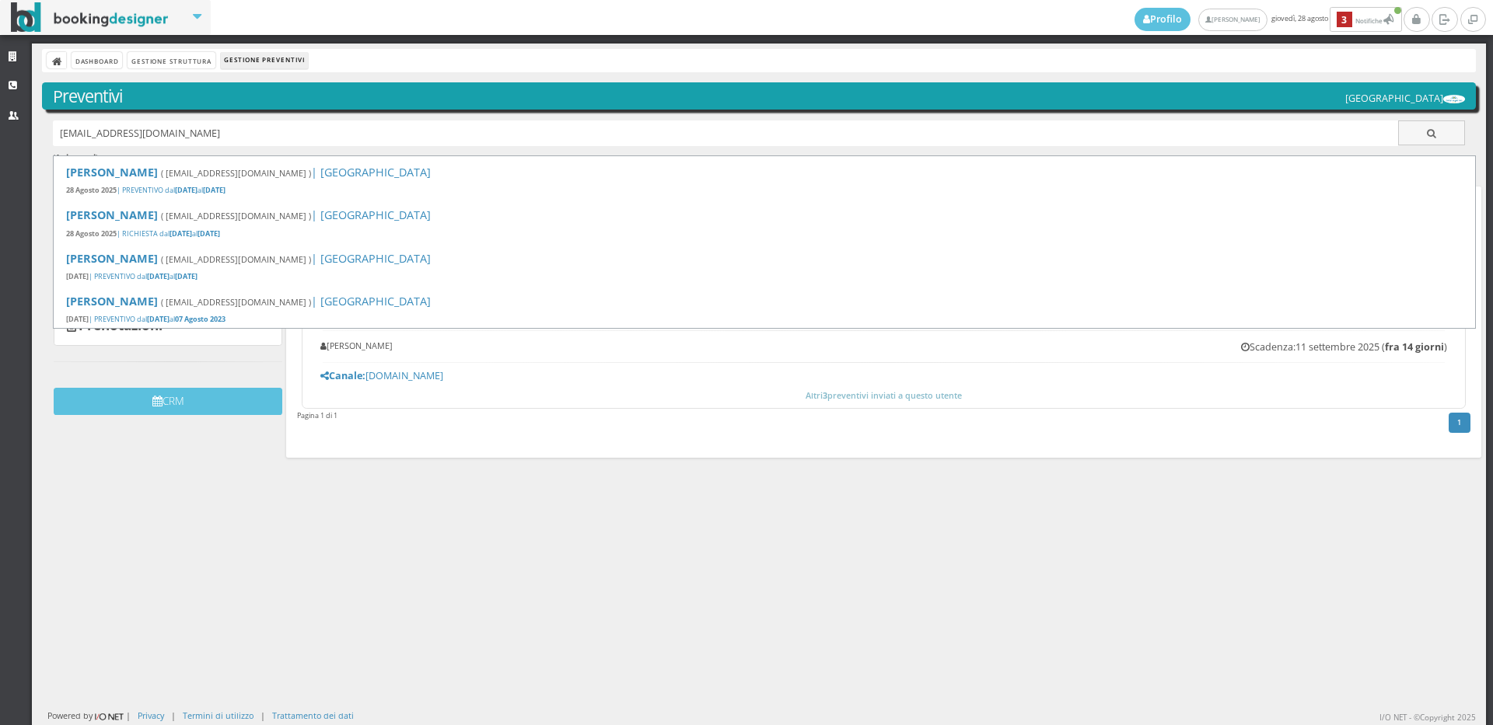
type input "[EMAIL_ADDRESS][DOMAIN_NAME]"
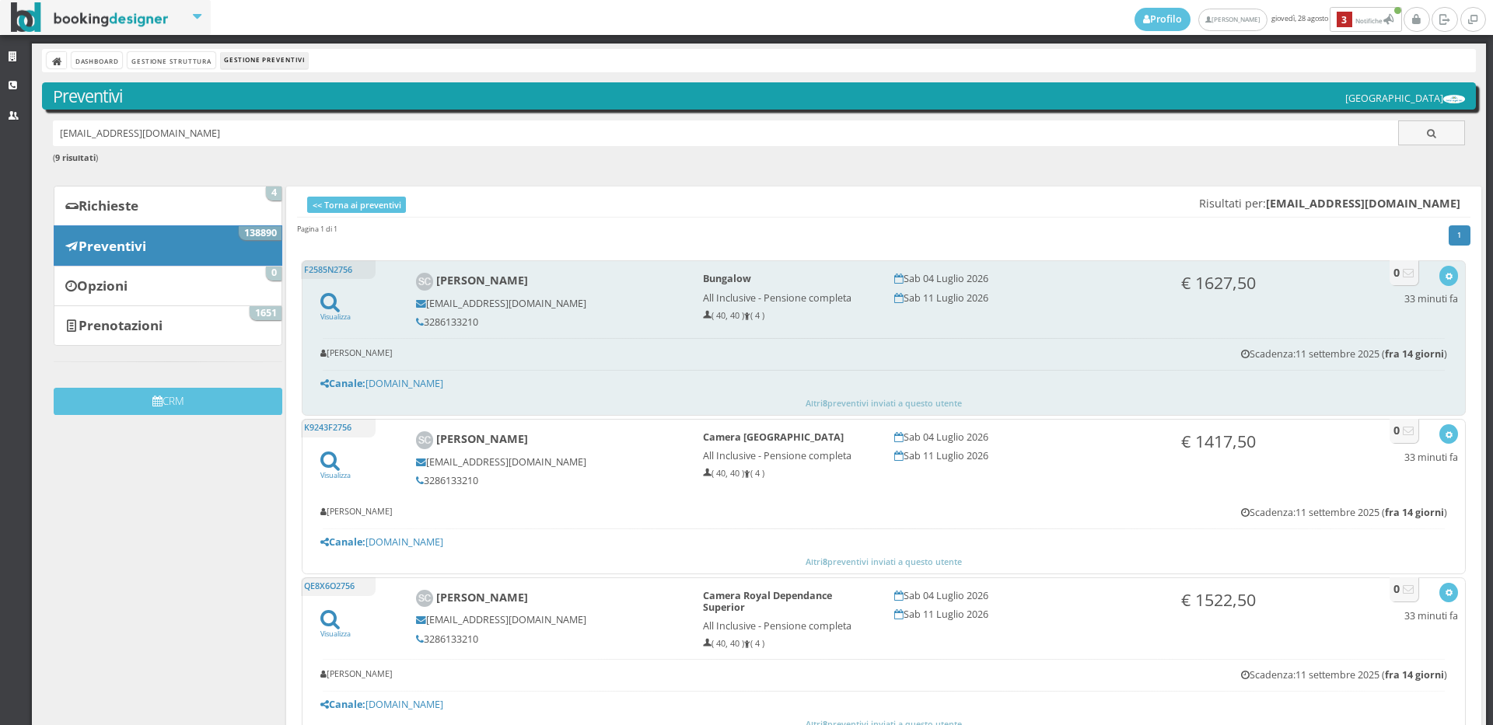
click at [484, 322] on h5 "3286133210" at bounding box center [549, 322] width 266 height 12
copy div "3286133210"
click at [1439, 281] on button "button" at bounding box center [1448, 275] width 18 height 19
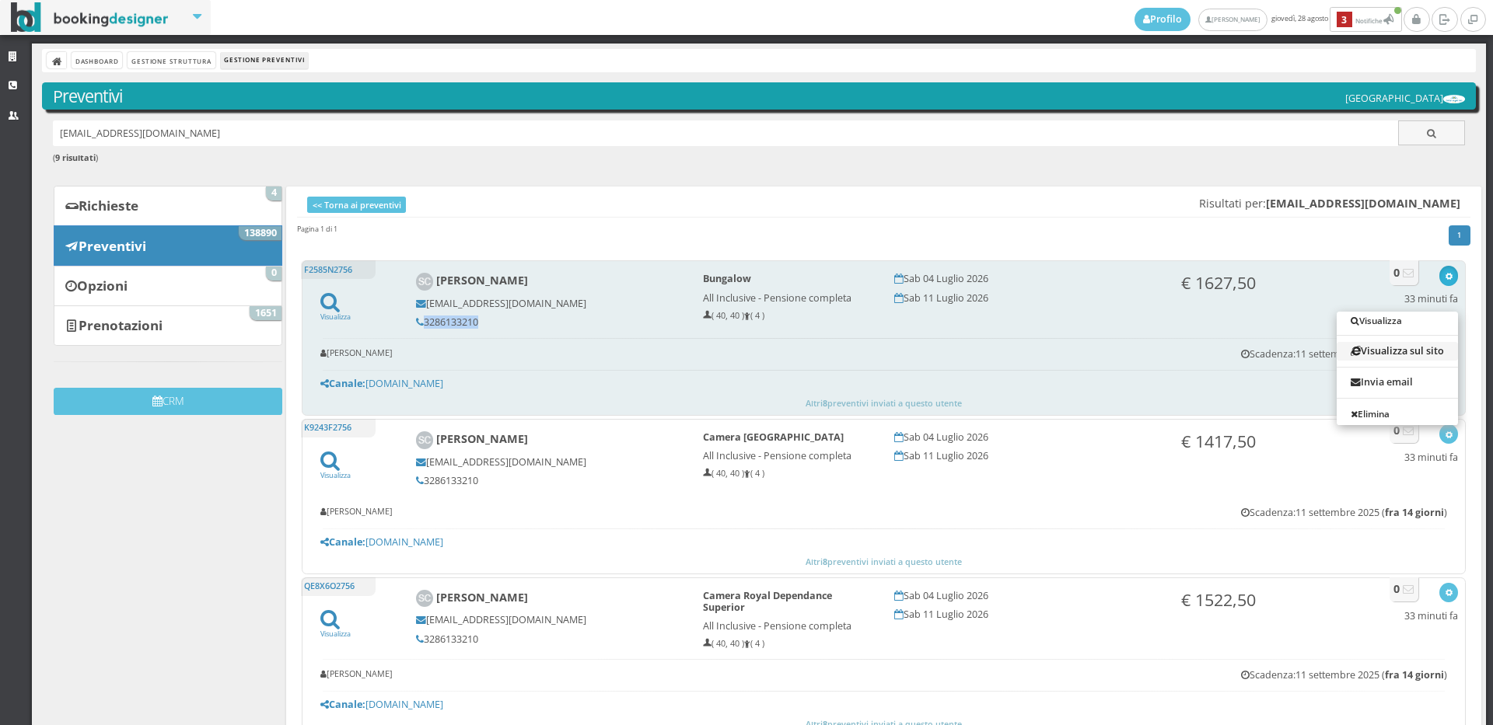
click at [1392, 355] on link "Visualizza sul sito" at bounding box center [1397, 351] width 121 height 18
